Goal: Information Seeking & Learning: Learn about a topic

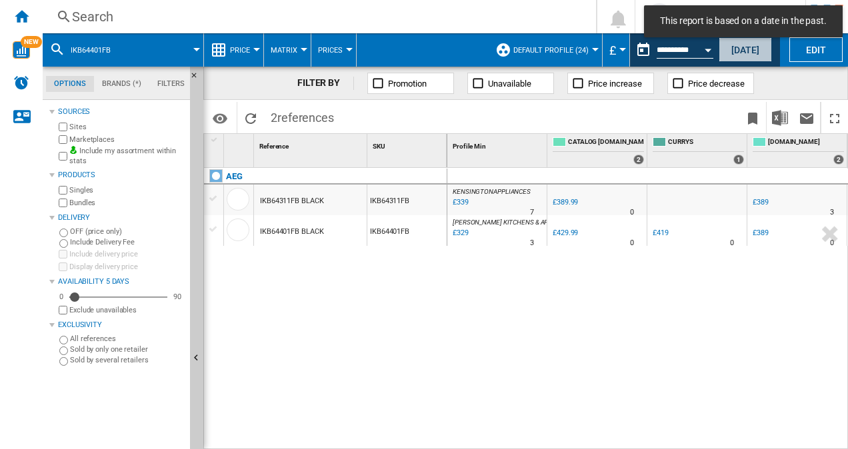
click at [735, 53] on button "[DATE]" at bounding box center [745, 49] width 53 height 25
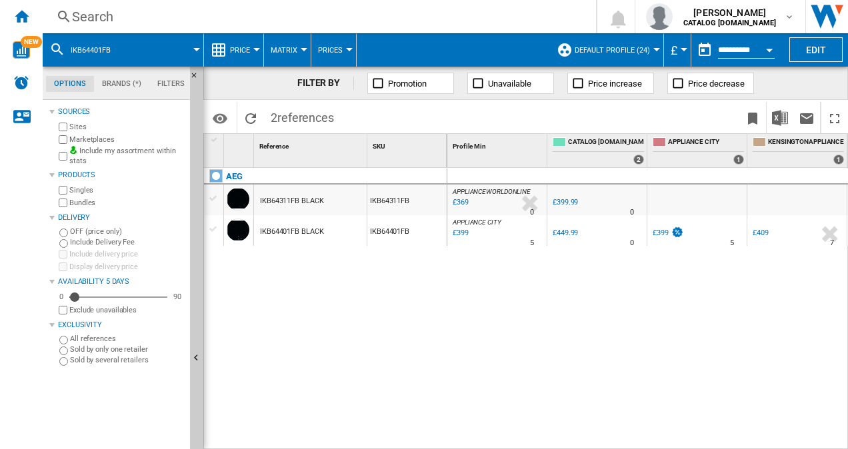
click at [133, 49] on span at bounding box center [162, 49] width 67 height 33
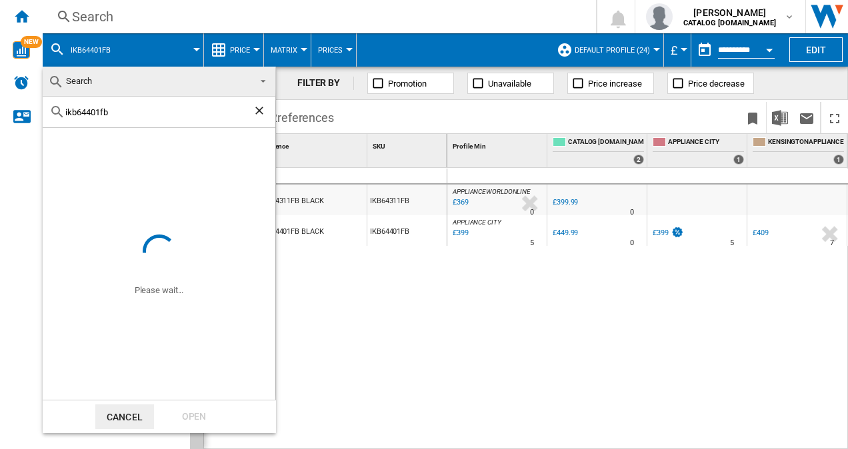
drag, startPoint x: 120, startPoint y: 110, endPoint x: -3, endPoint y: 83, distance: 125.7
click at [0, 83] on html "In order to access Insight, please log out and log in again OK NEW Search Searc…" at bounding box center [424, 224] width 848 height 449
paste input "HDB95623NB"
type input "HDB95623NB"
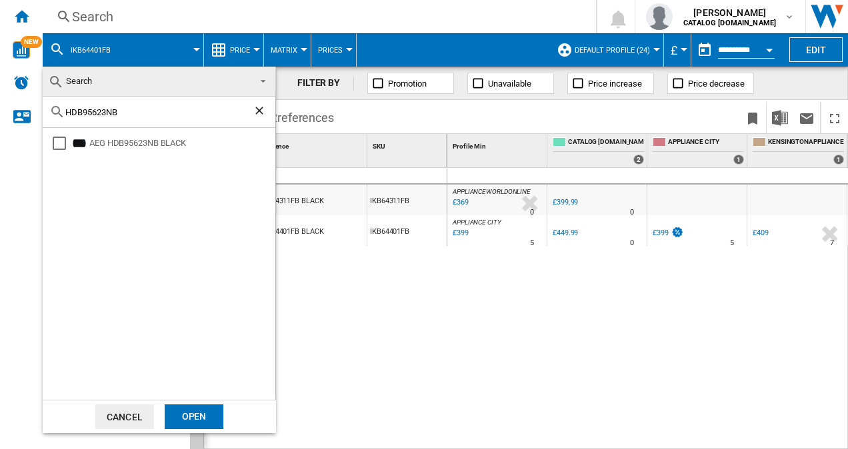
click at [132, 136] on div "AEG HDB95623NB BLACK" at bounding box center [163, 143] width 225 height 17
click at [182, 415] on div "Open" at bounding box center [194, 417] width 59 height 25
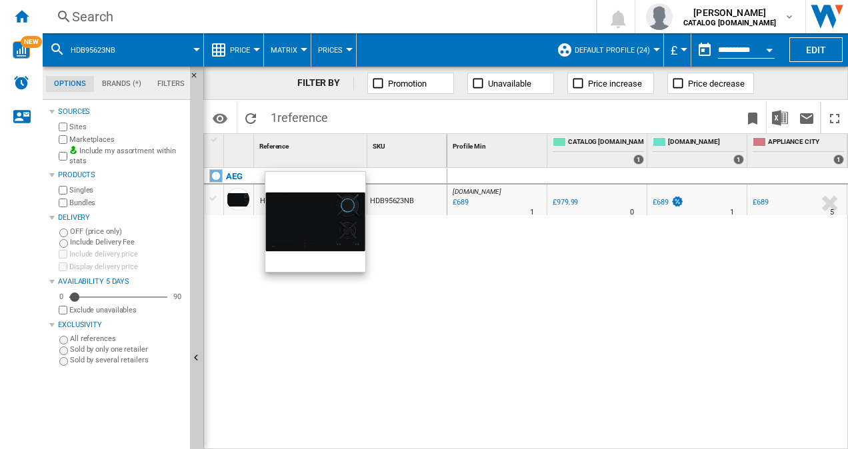
click at [231, 203] on div at bounding box center [238, 199] width 23 height 23
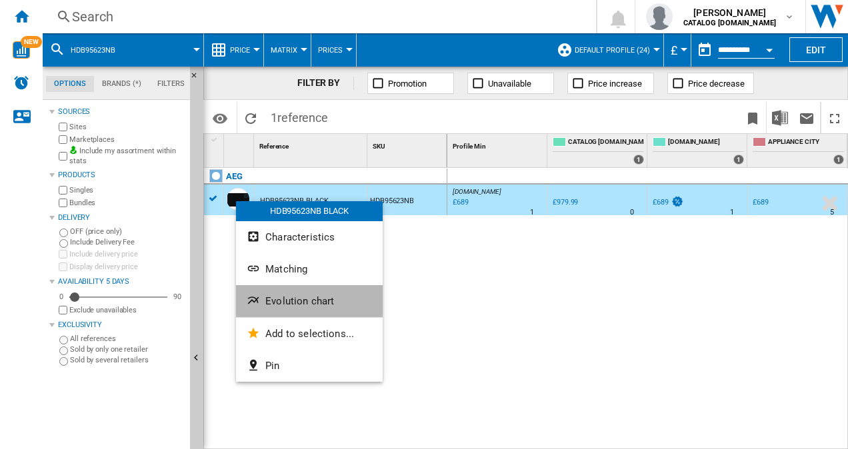
click at [275, 305] on span "Evolution chart" at bounding box center [299, 301] width 69 height 12
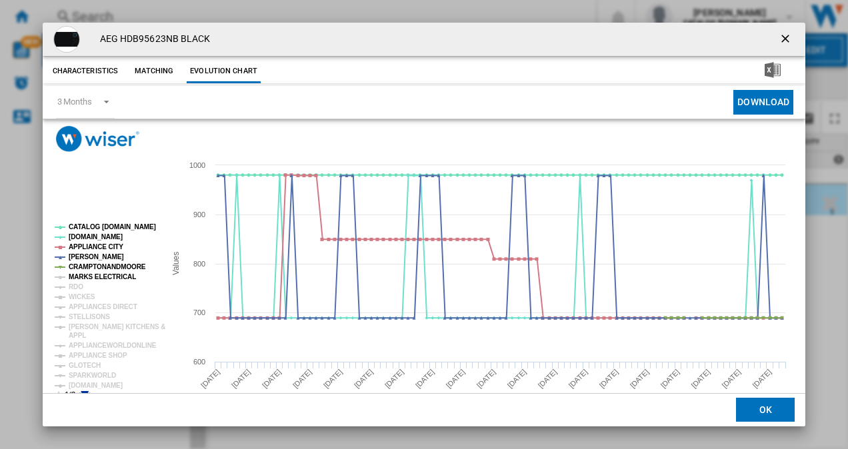
click at [102, 275] on tspan "MARKS ELECTRICAL" at bounding box center [102, 276] width 67 height 7
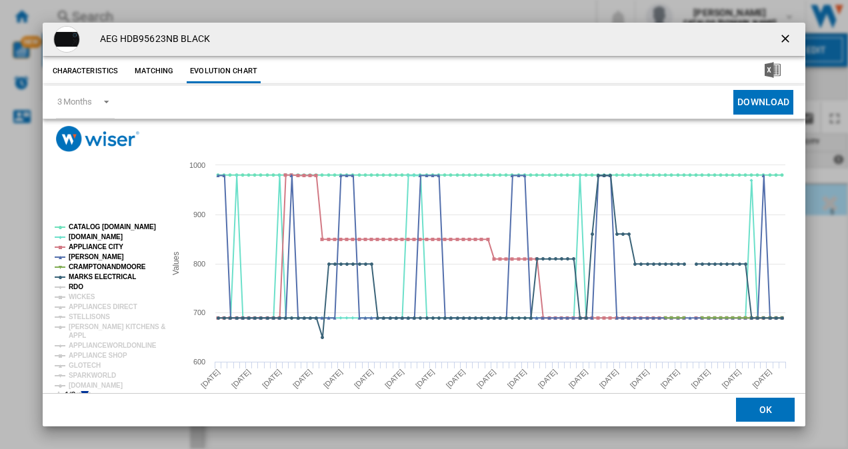
click at [76, 289] on tspan "RDO" at bounding box center [76, 286] width 15 height 7
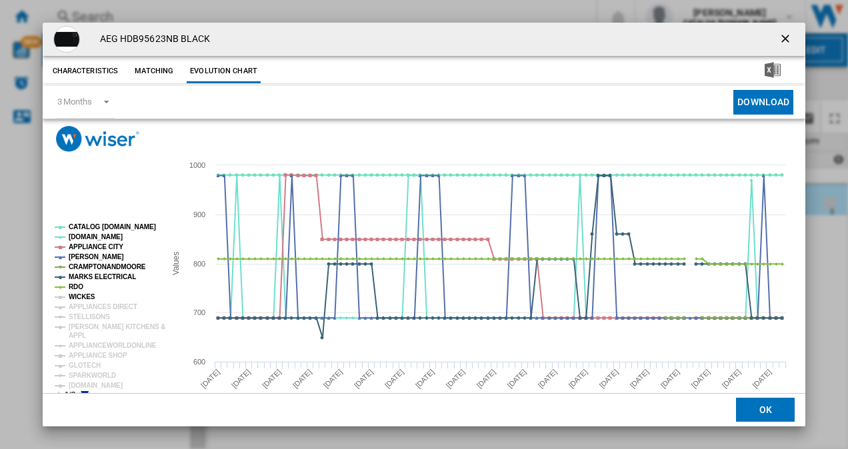
click at [80, 297] on tspan "WICKES" at bounding box center [82, 296] width 27 height 7
click at [81, 303] on tspan "APPLIANCES DIRECT" at bounding box center [103, 306] width 69 height 7
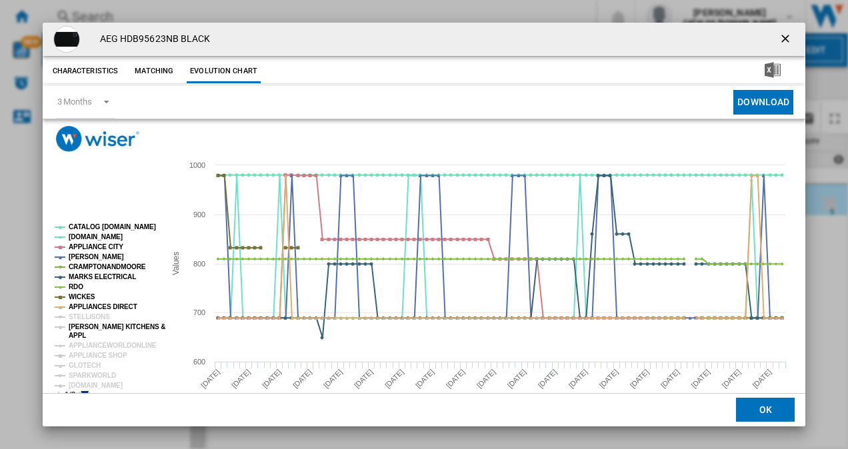
click at [83, 327] on tspan "[PERSON_NAME] KITCHENS &" at bounding box center [117, 326] width 97 height 7
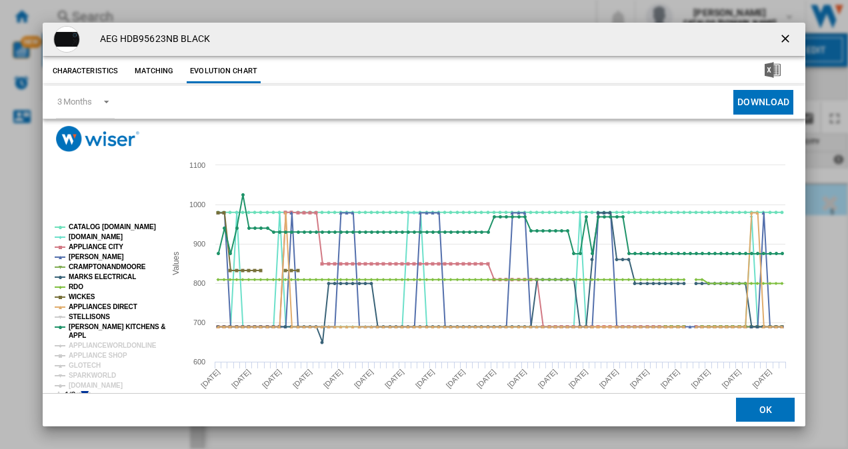
click at [83, 316] on tspan "STELLISONS" at bounding box center [89, 316] width 41 height 7
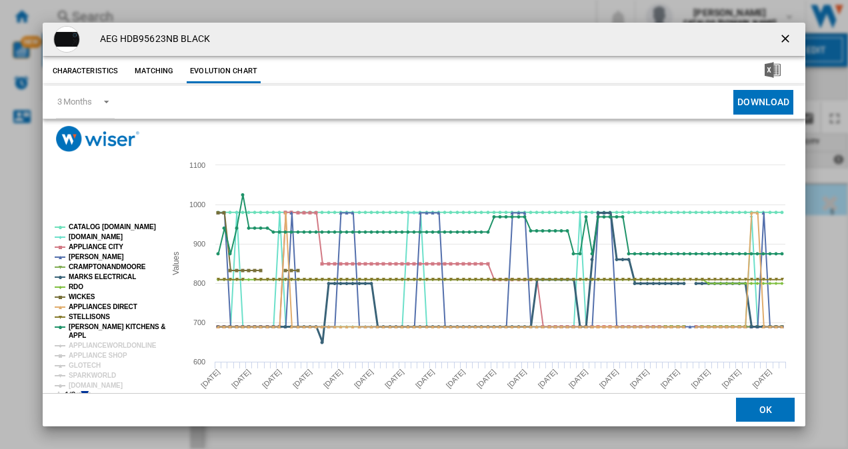
click at [84, 273] on tspan "MARKS ELECTRICAL" at bounding box center [102, 276] width 67 height 7
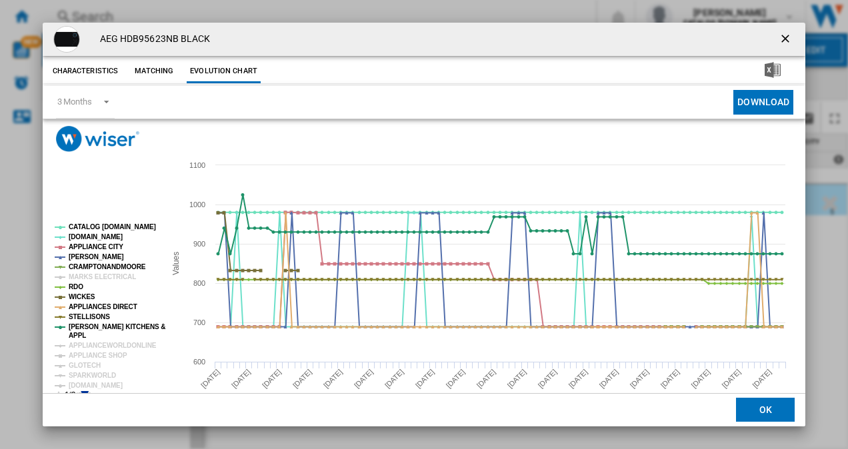
click at [84, 273] on tspan "MARKS ELECTRICAL" at bounding box center [102, 276] width 67 height 7
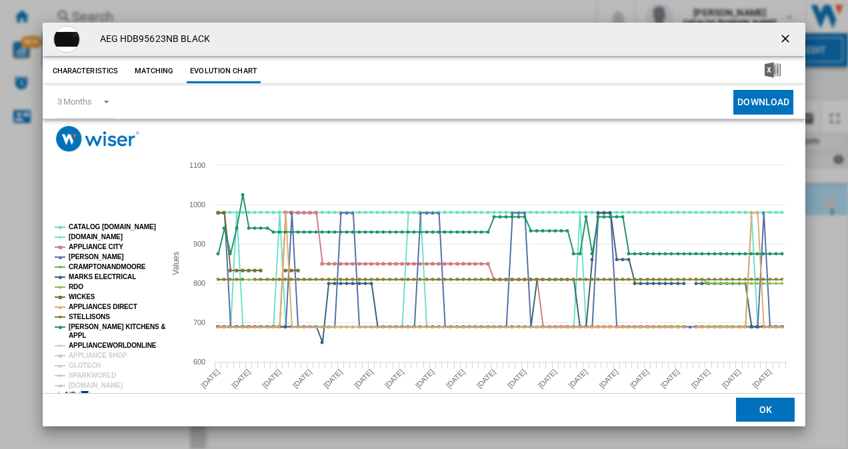
click at [91, 343] on tspan "APPLIANCEWORLDONLINE" at bounding box center [113, 345] width 88 height 7
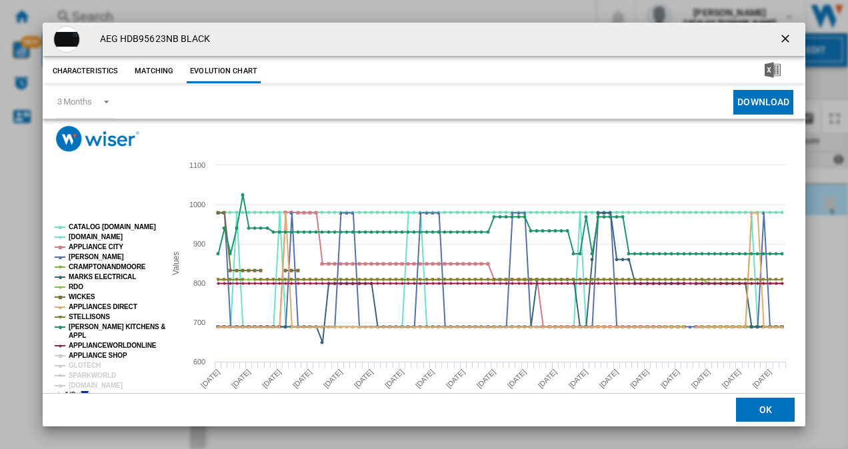
click at [87, 355] on tspan "APPLIANCE SHOP" at bounding box center [98, 355] width 59 height 7
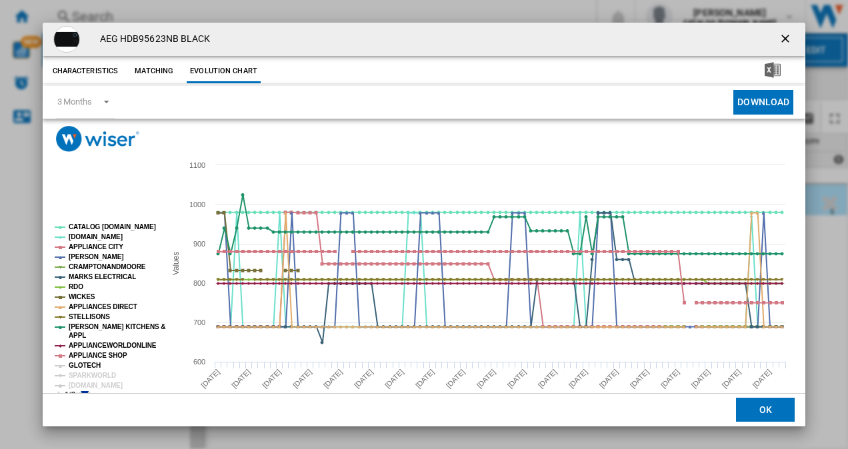
click at [82, 369] on tspan "GLOTECH" at bounding box center [85, 365] width 32 height 7
click at [79, 378] on tspan "SPARKWORLD" at bounding box center [92, 375] width 47 height 7
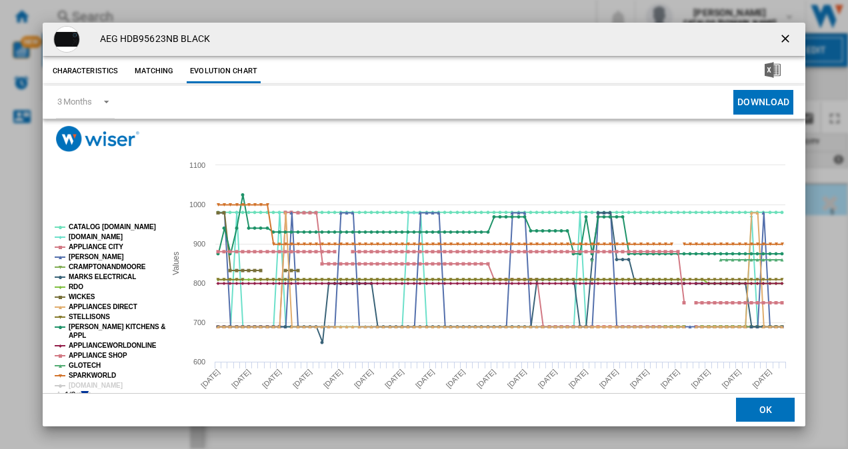
scroll to position [25, 0]
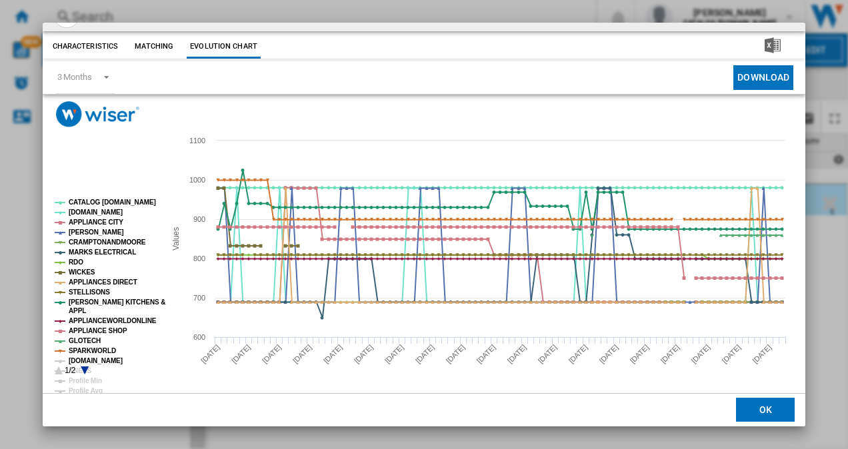
click at [97, 359] on tspan "[DOMAIN_NAME]" at bounding box center [96, 360] width 54 height 7
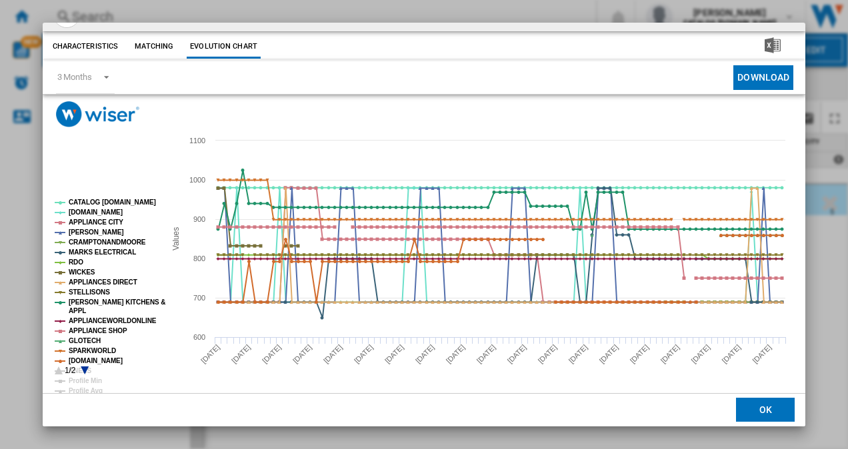
click at [76, 366] on text "1/2" at bounding box center [70, 370] width 11 height 9
click at [84, 371] on icon "Product popup" at bounding box center [85, 371] width 8 height 8
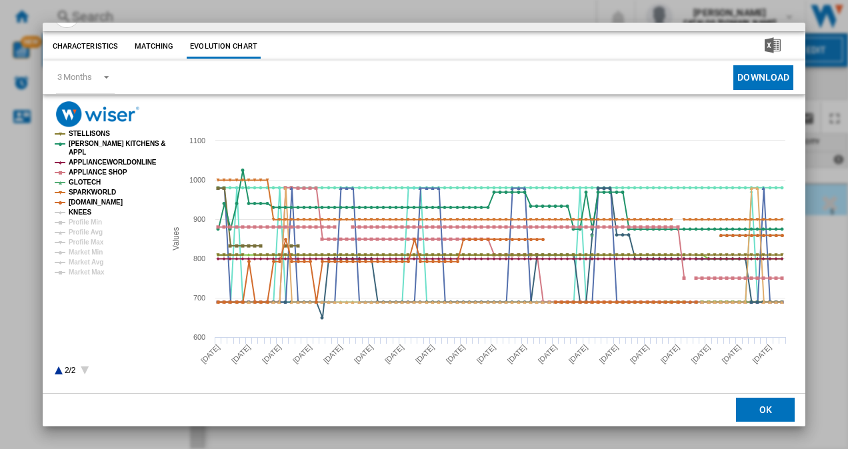
click at [85, 209] on tspan "KNEES" at bounding box center [80, 212] width 23 height 7
click at [56, 371] on icon "Product popup" at bounding box center [59, 371] width 8 height 8
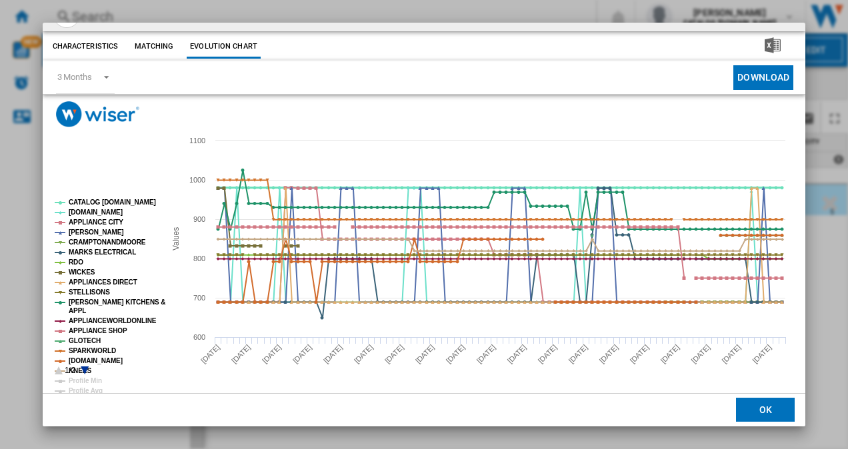
click at [84, 205] on tspan "CATALOG [DOMAIN_NAME]" at bounding box center [112, 202] width 87 height 7
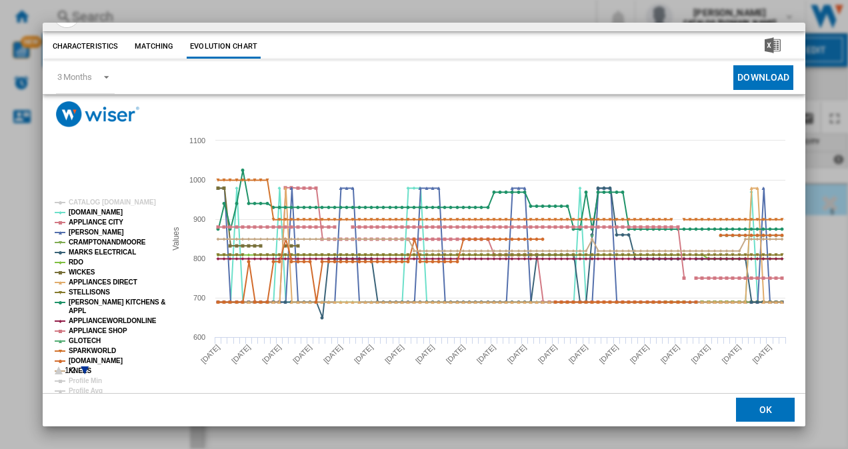
click at [84, 205] on tspan "CATALOG [DOMAIN_NAME]" at bounding box center [112, 202] width 87 height 7
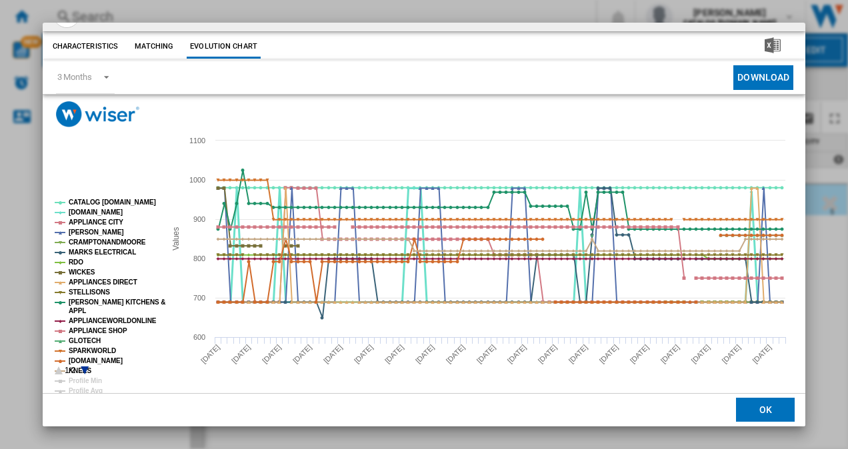
click at [83, 209] on tspan "[DOMAIN_NAME]" at bounding box center [96, 212] width 54 height 7
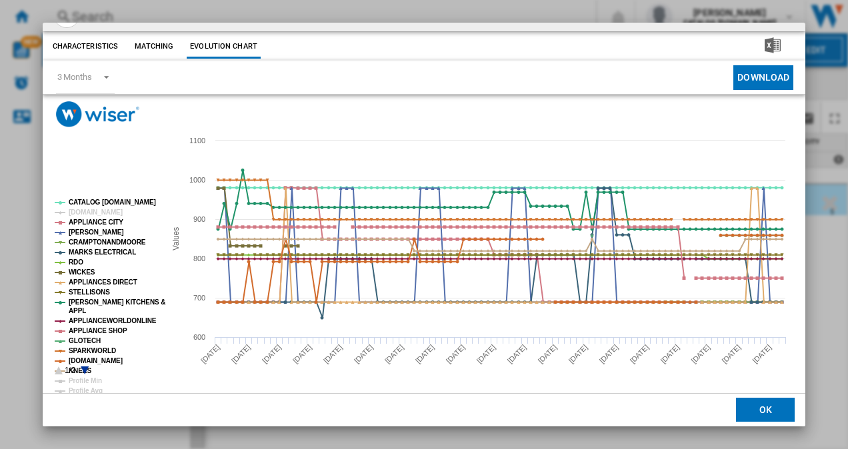
click at [83, 209] on tspan "[DOMAIN_NAME]" at bounding box center [96, 212] width 54 height 7
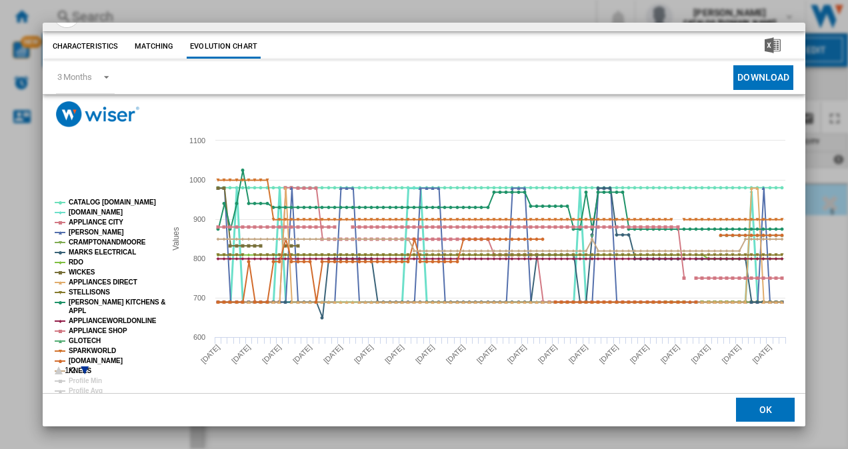
click at [83, 209] on tspan "[DOMAIN_NAME]" at bounding box center [96, 212] width 54 height 7
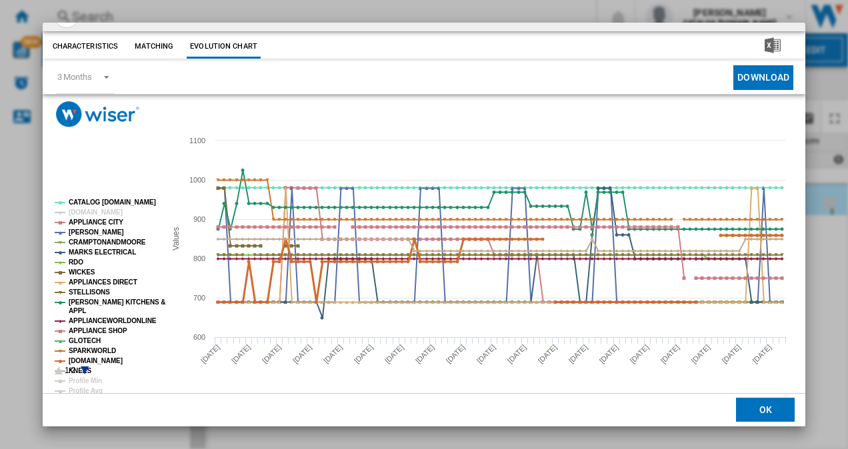
click at [70, 357] on tspan "[DOMAIN_NAME]" at bounding box center [96, 360] width 54 height 7
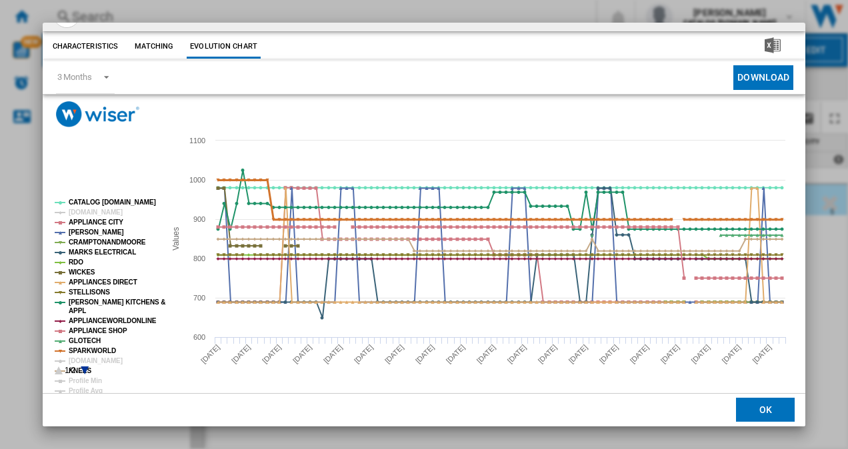
click at [72, 348] on tspan "SPARKWORLD" at bounding box center [92, 350] width 47 height 7
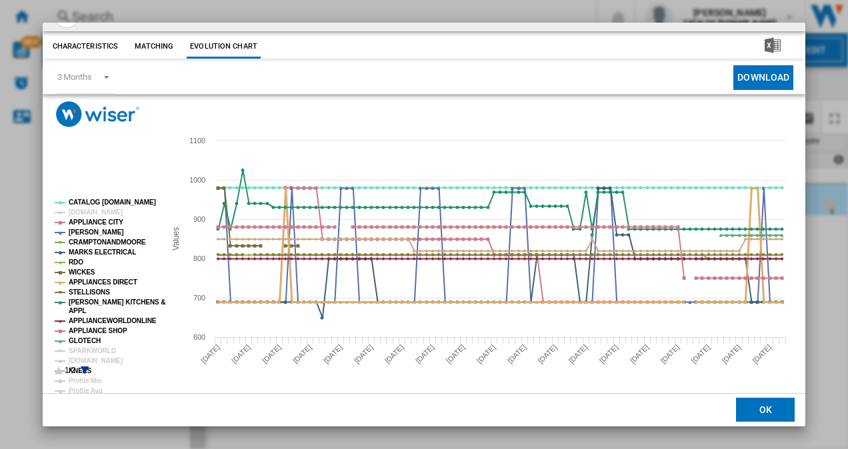
click at [85, 281] on tspan "APPLIANCES DIRECT" at bounding box center [103, 282] width 69 height 7
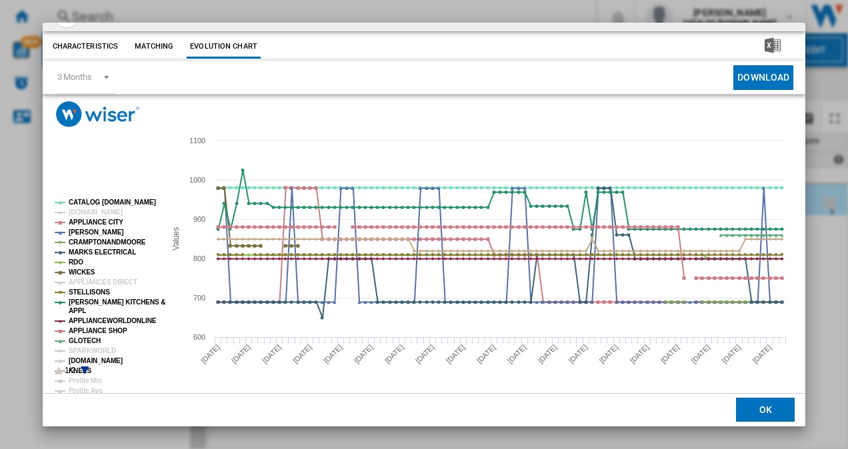
click at [81, 359] on tspan "[DOMAIN_NAME]" at bounding box center [96, 360] width 54 height 7
